Goal: Task Accomplishment & Management: Use online tool/utility

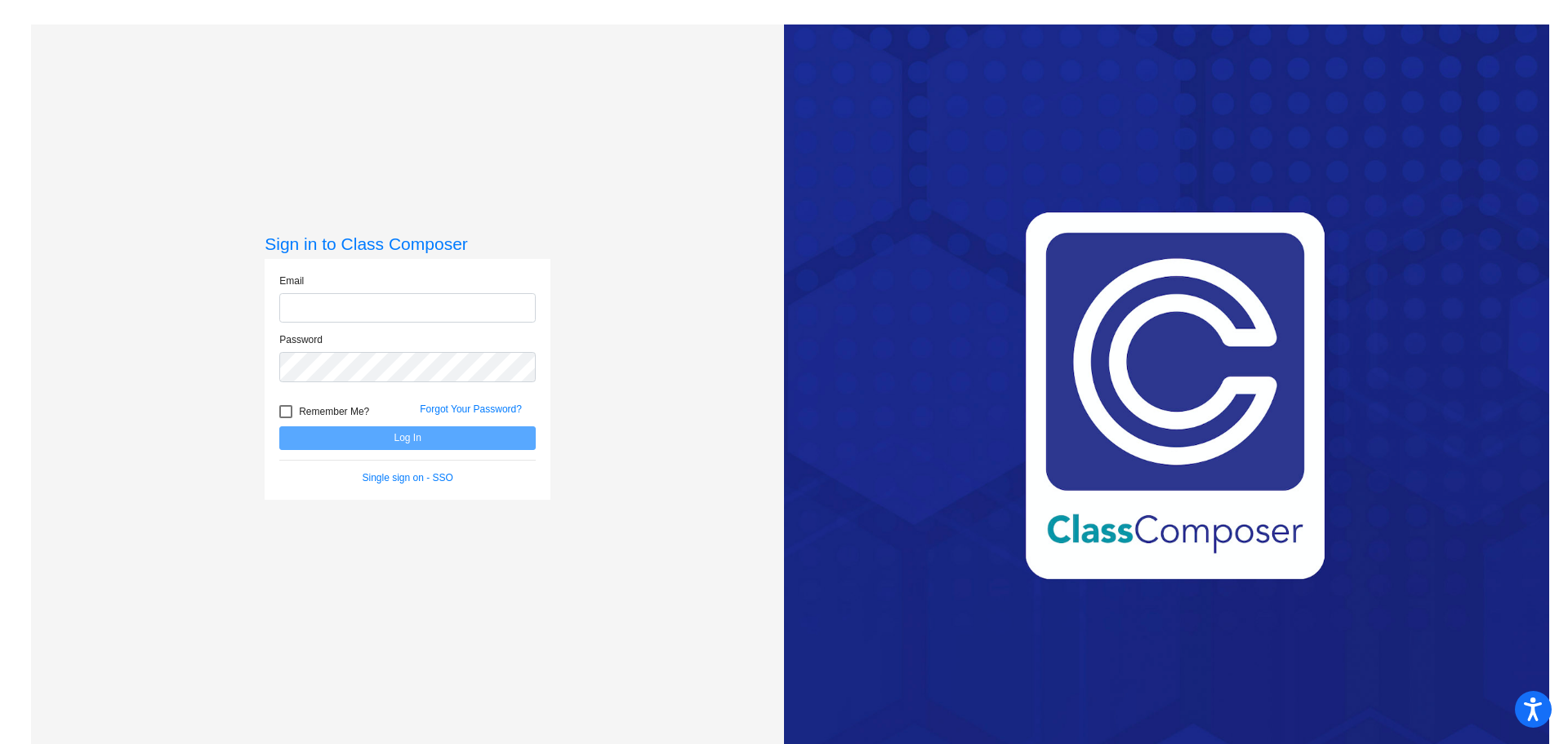
type input "[PERSON_NAME][EMAIL_ADDRESS][PERSON_NAME][DOMAIN_NAME]"
click at [411, 443] on button "Log In" at bounding box center [407, 438] width 256 height 23
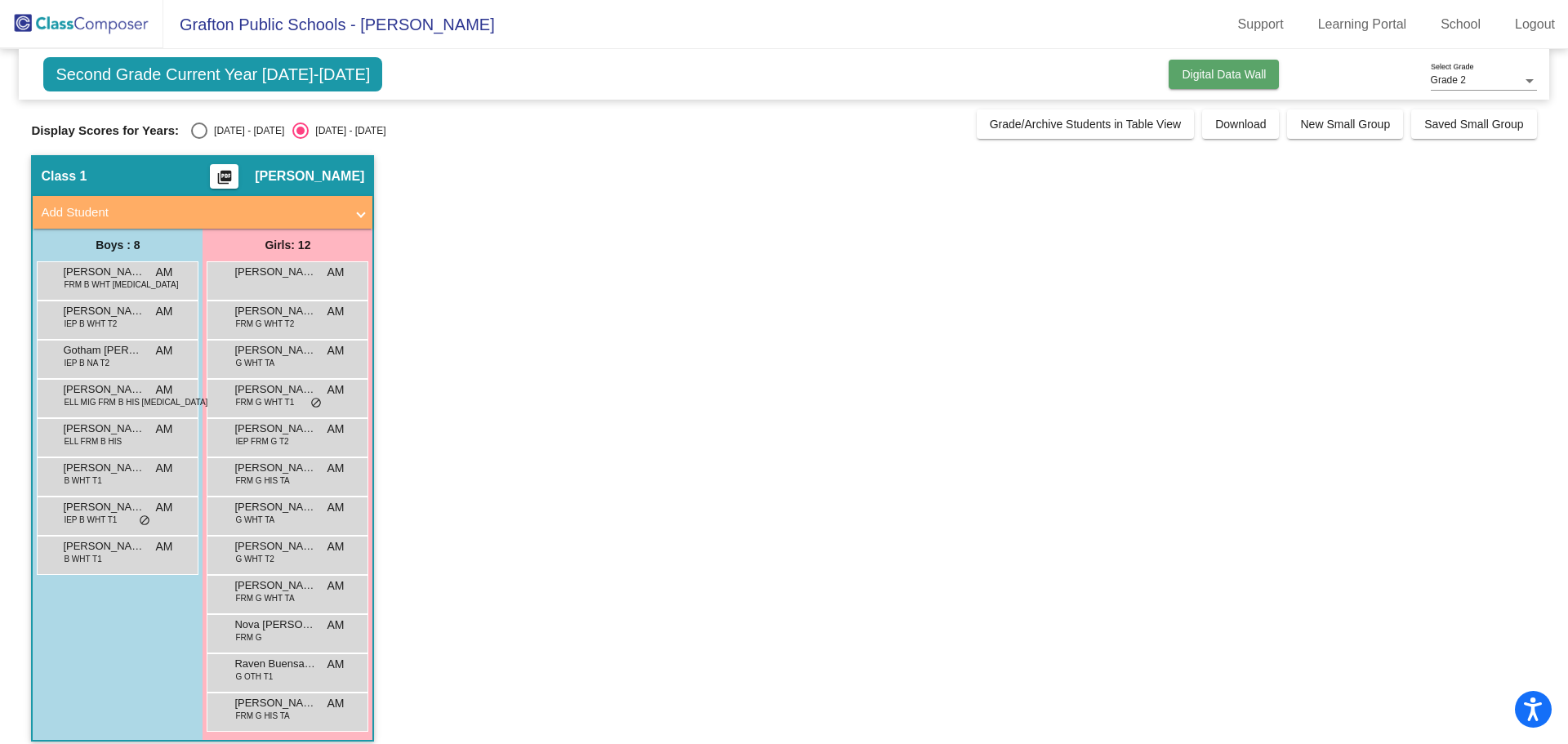
click at [1182, 74] on span "Digital Data Wall" at bounding box center [1224, 74] width 84 height 13
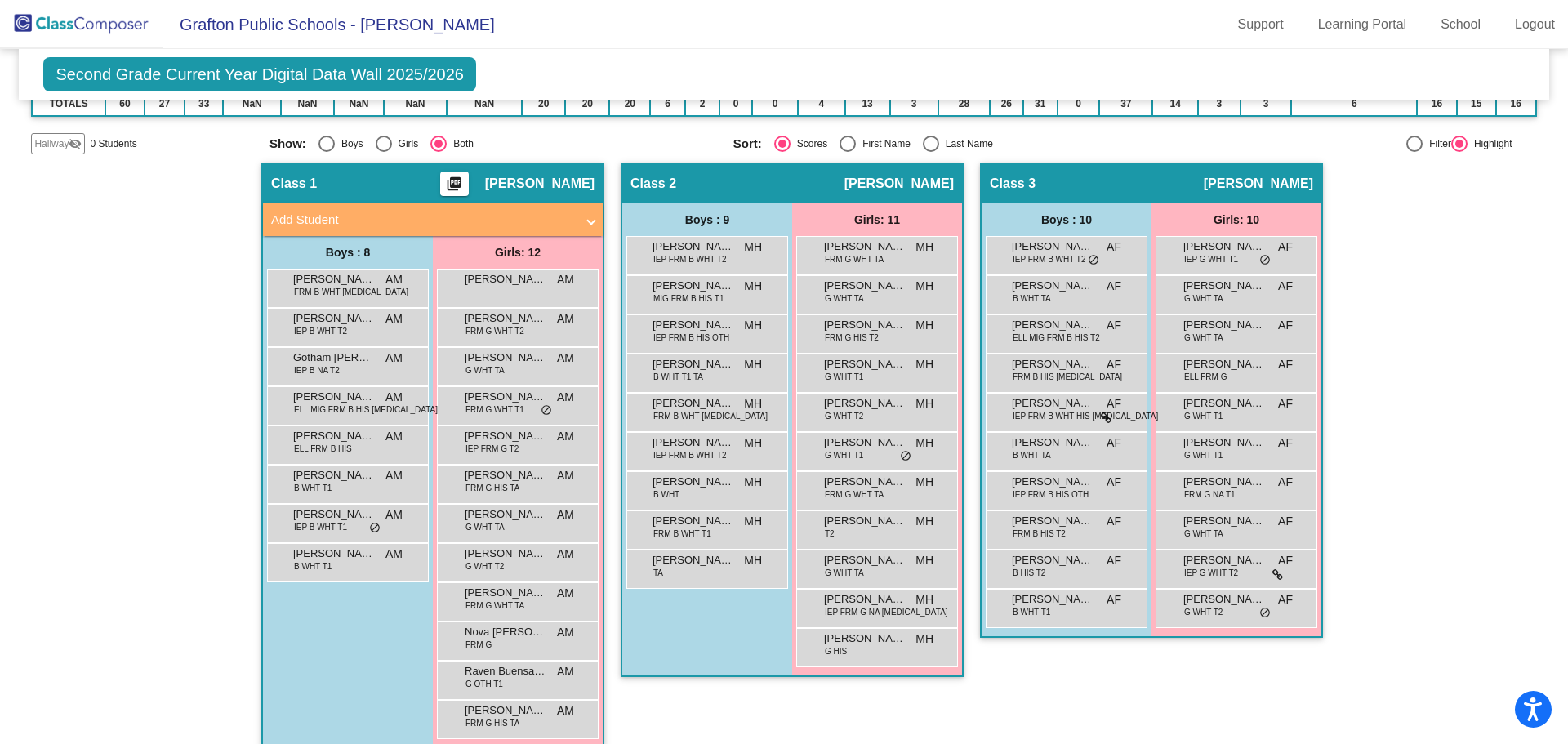
scroll to position [241, 0]
